Goal: Task Accomplishment & Management: Manage account settings

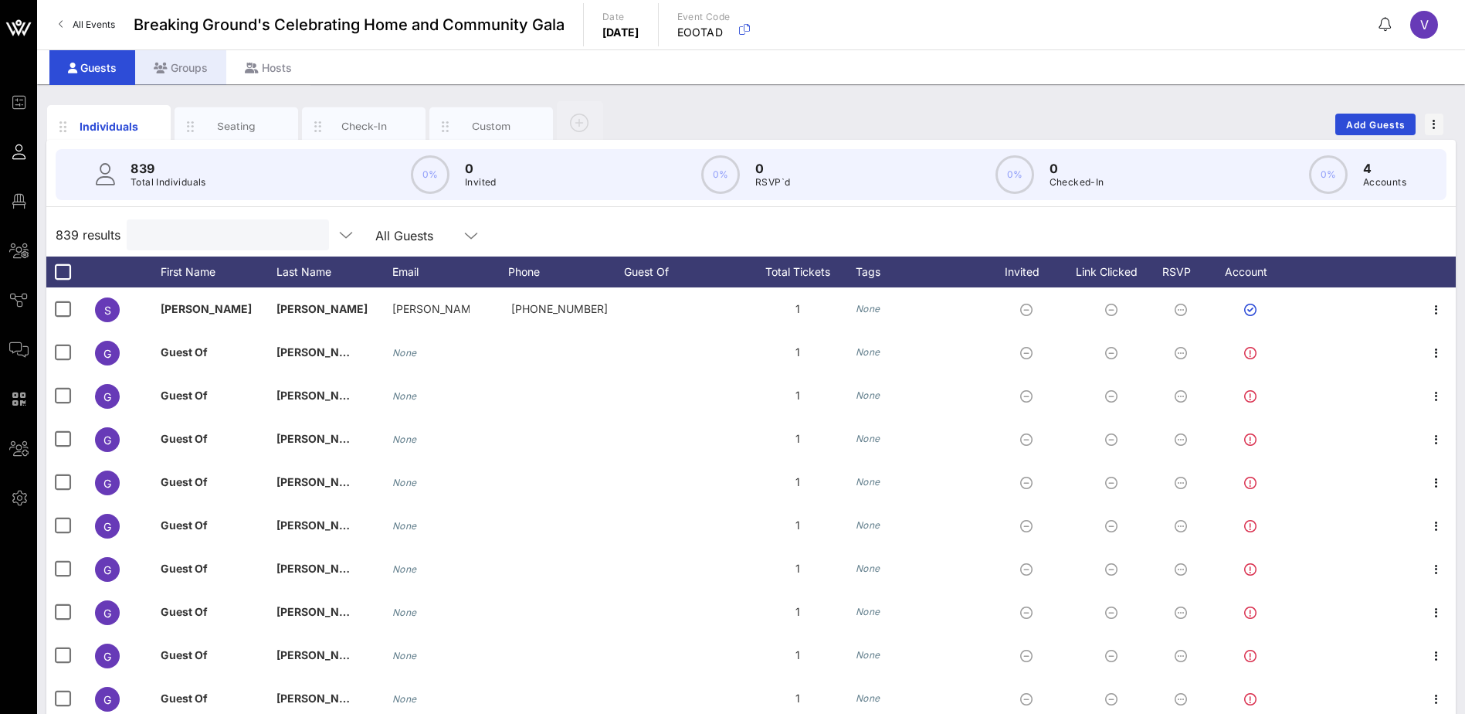
click at [190, 66] on div "Groups" at bounding box center [180, 67] width 91 height 35
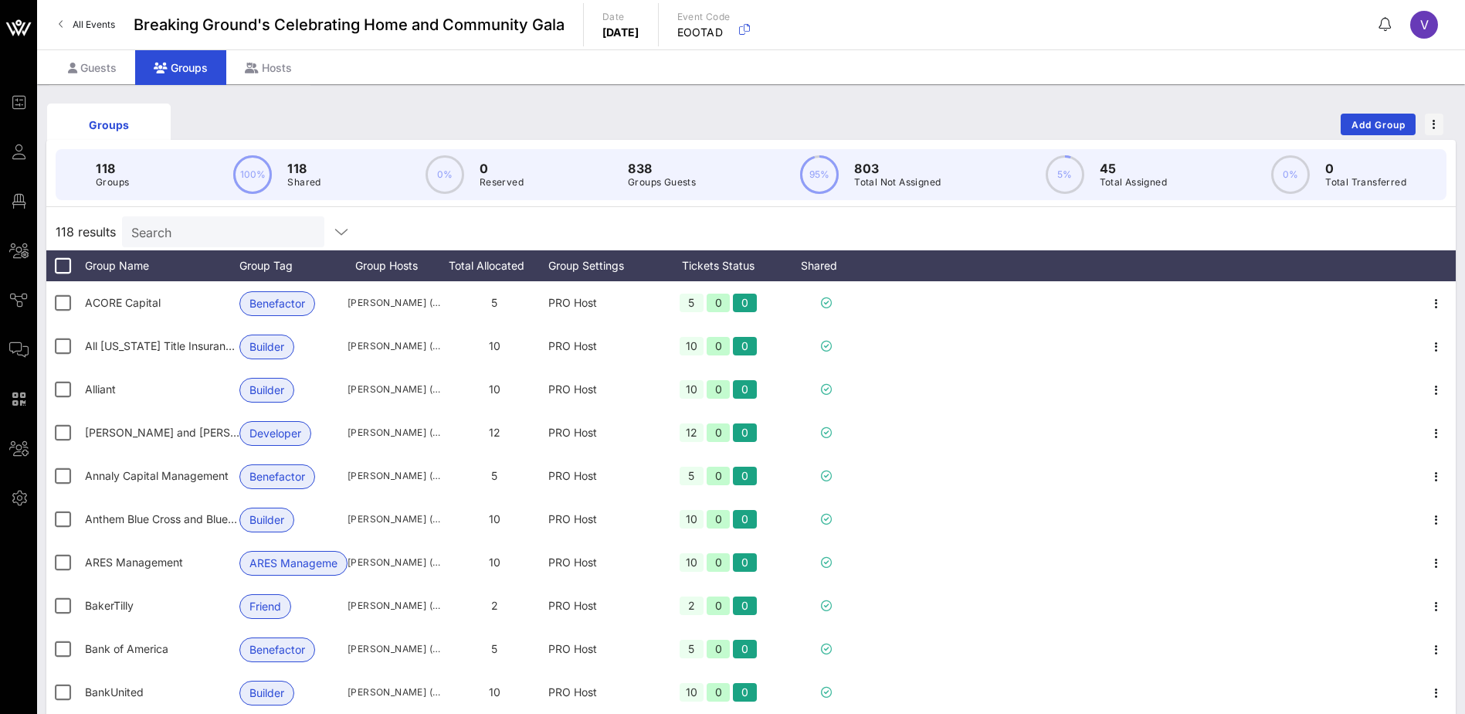
click at [181, 229] on input "Search" at bounding box center [221, 232] width 181 height 20
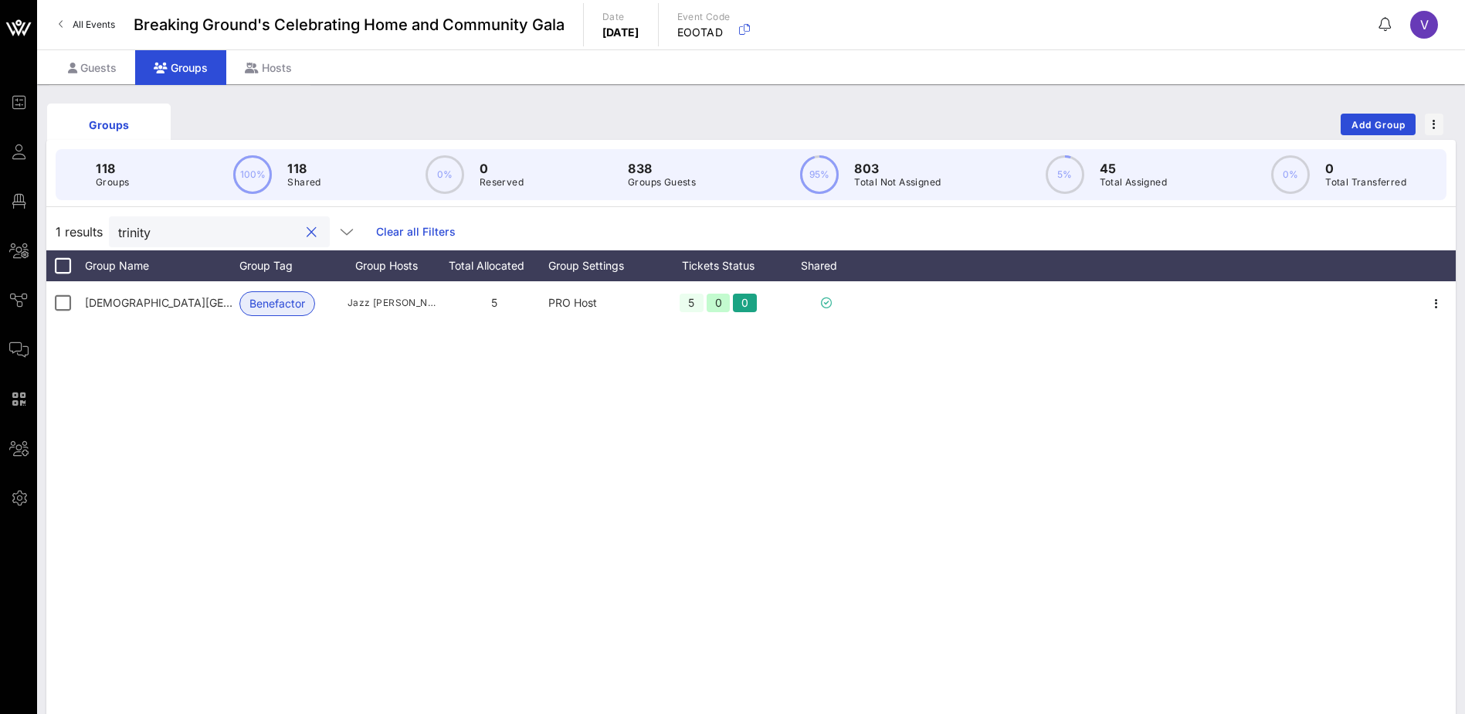
type input "trinity"
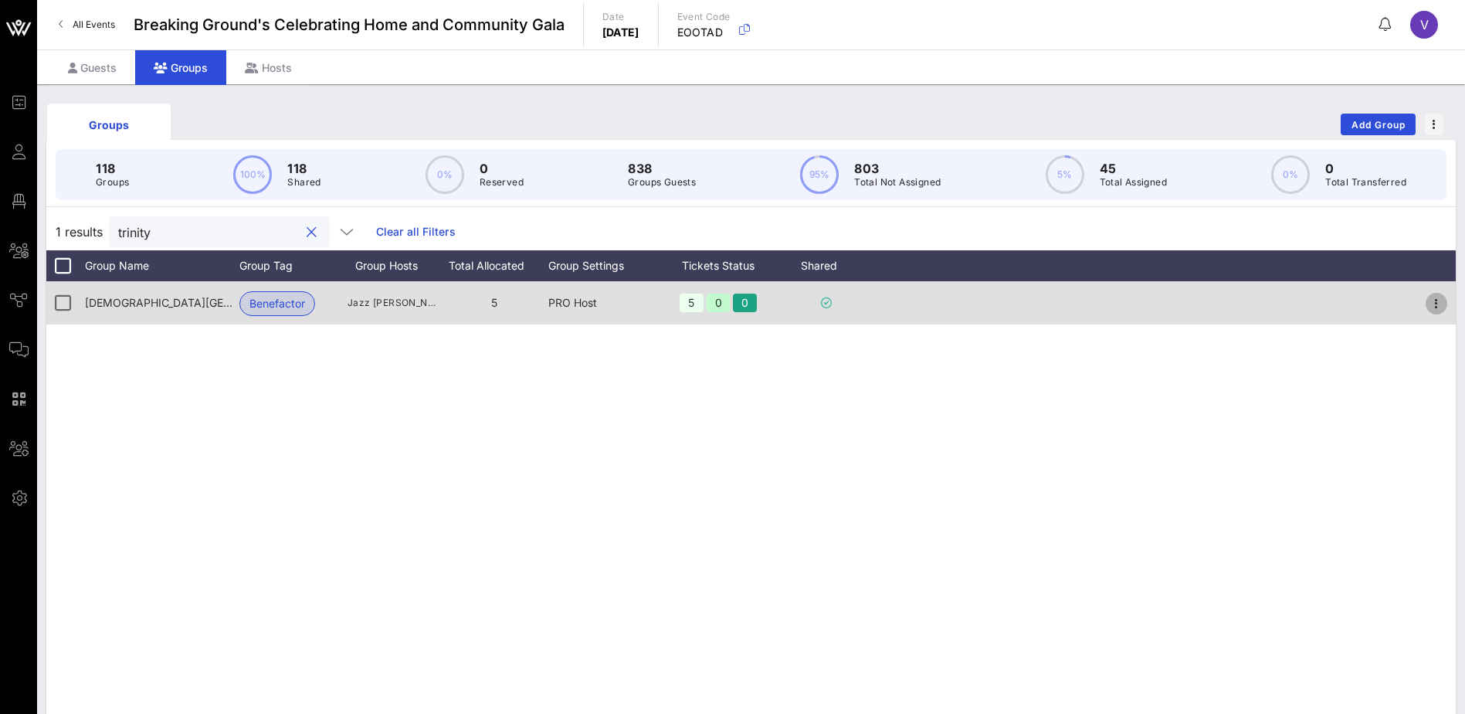
click at [1441, 303] on icon "button" at bounding box center [1436, 303] width 19 height 19
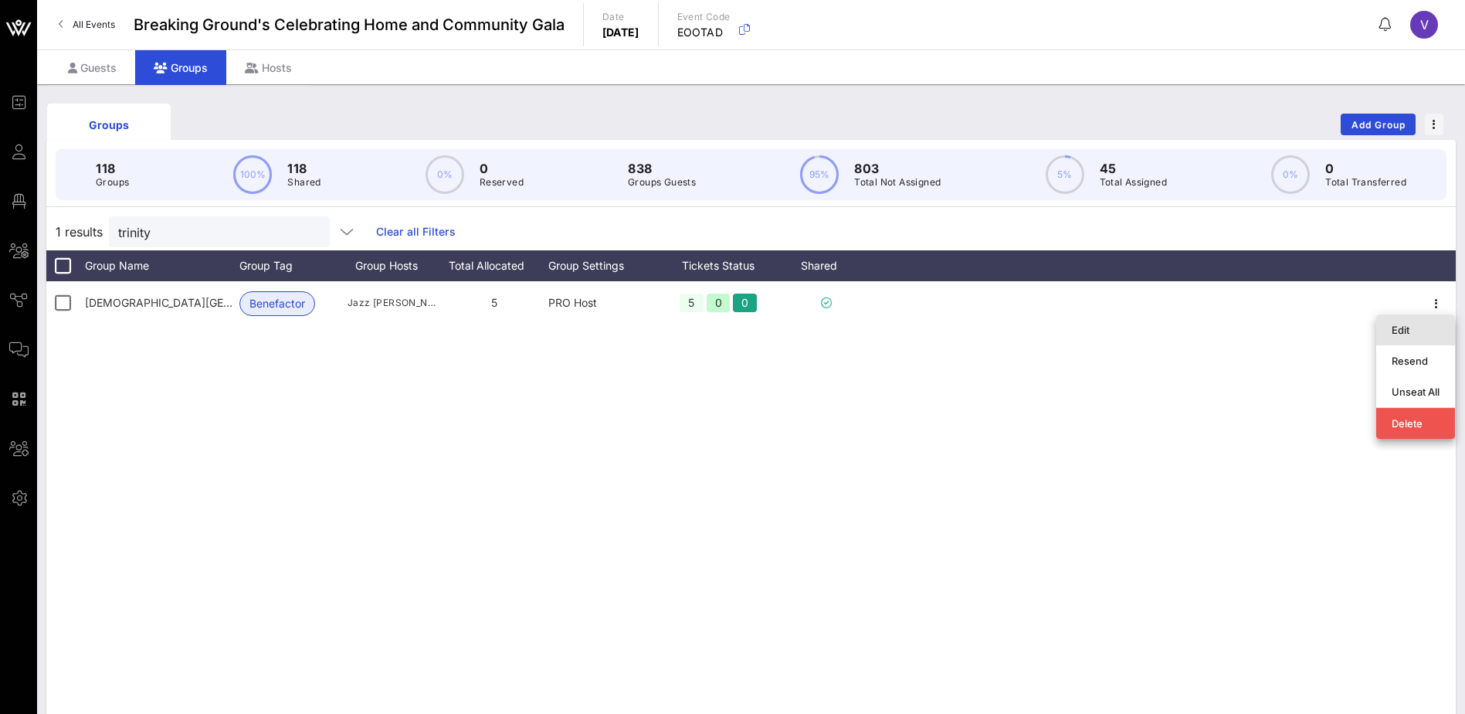
click at [1419, 327] on div "Edit" at bounding box center [1416, 330] width 48 height 12
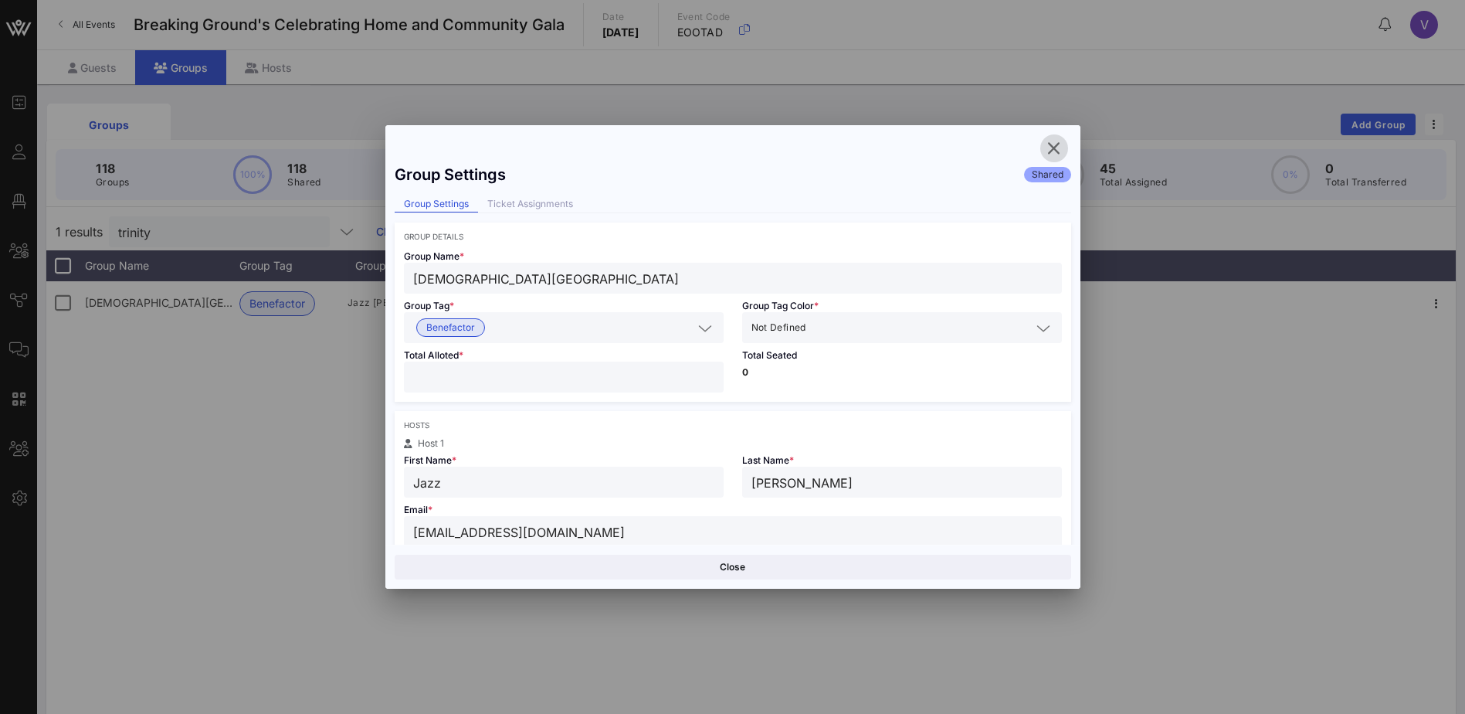
click at [1059, 149] on icon "button" at bounding box center [1054, 148] width 19 height 19
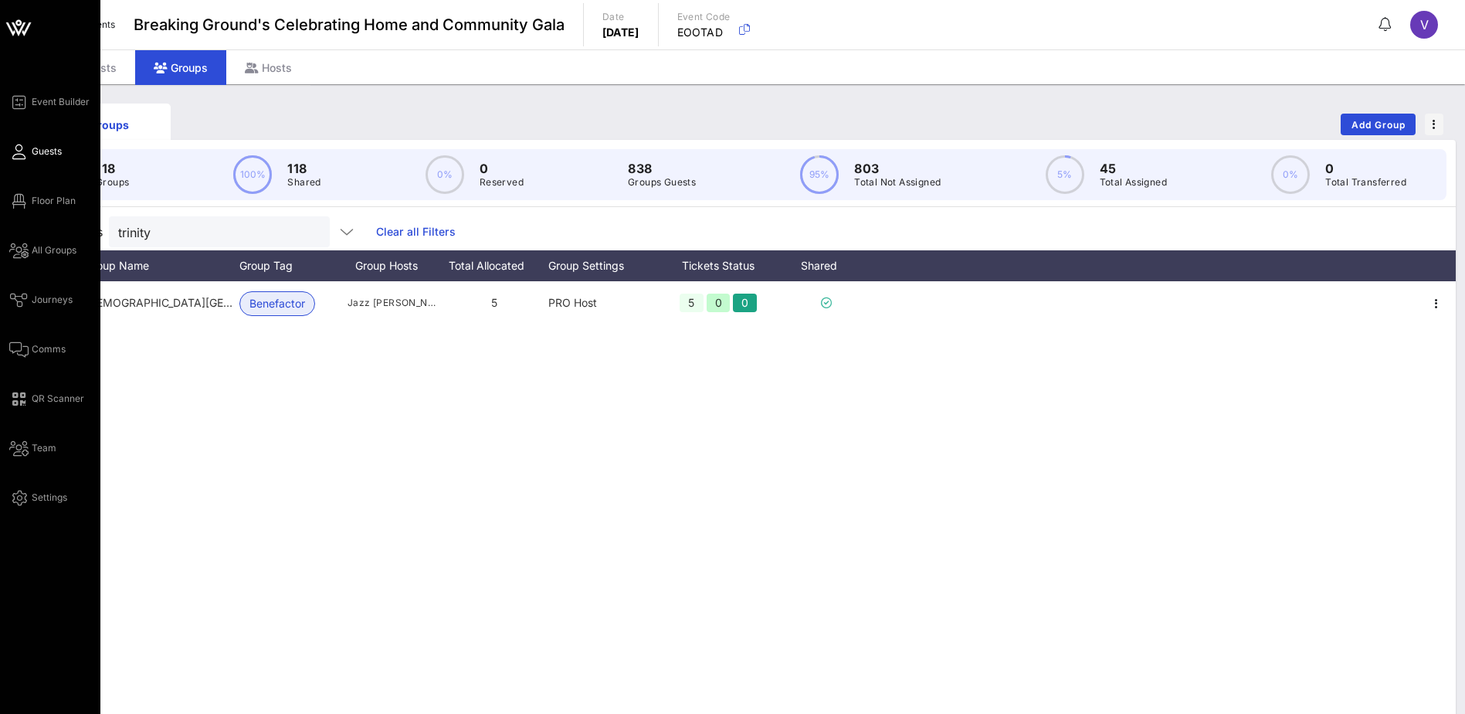
click at [48, 149] on span "Guests" at bounding box center [47, 151] width 30 height 14
